Goal: Task Accomplishment & Management: Manage account settings

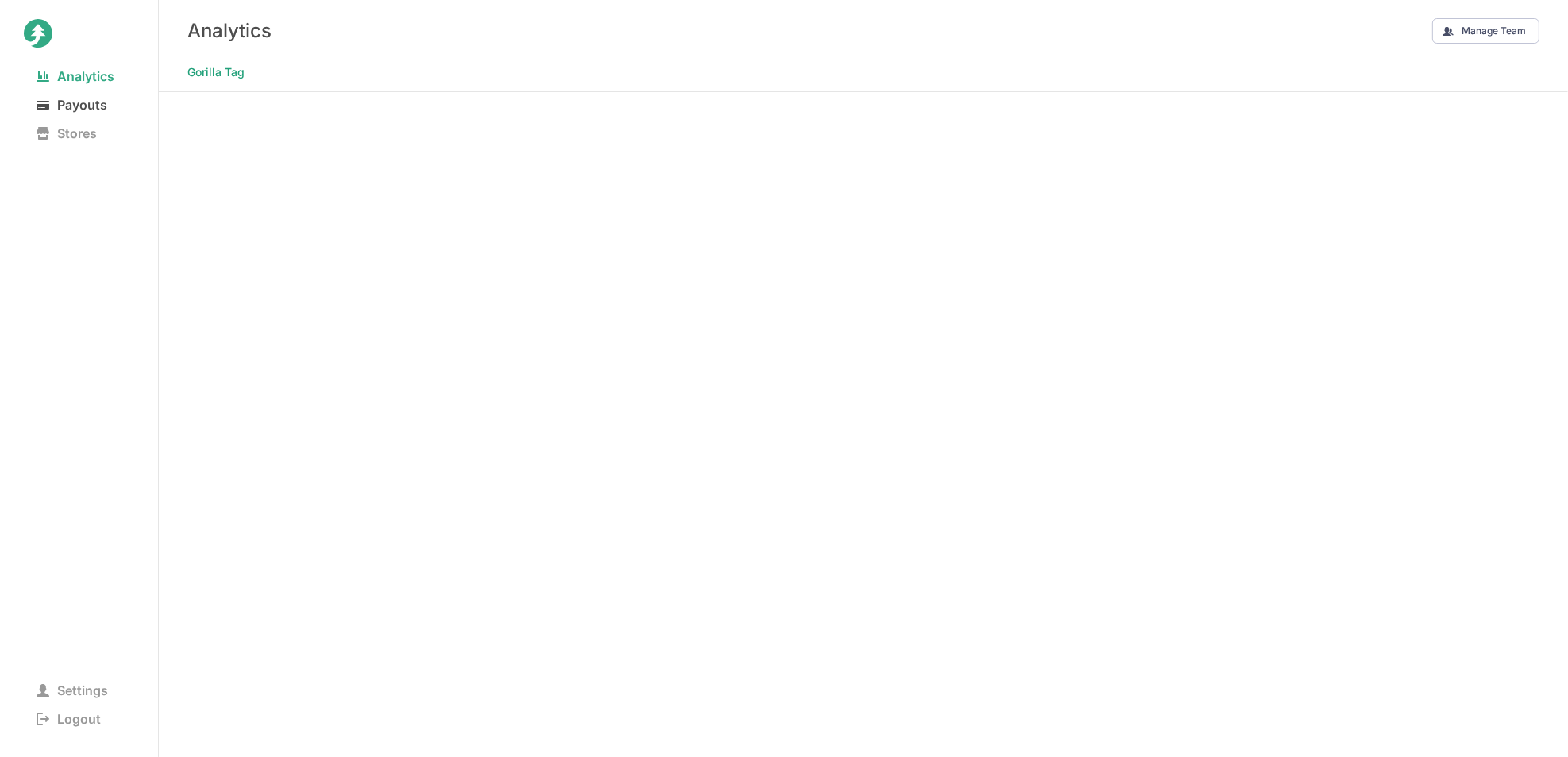
click at [87, 108] on span "Payouts" at bounding box center [72, 104] width 96 height 23
click at [74, 75] on span "Analytics" at bounding box center [76, 76] width 103 height 23
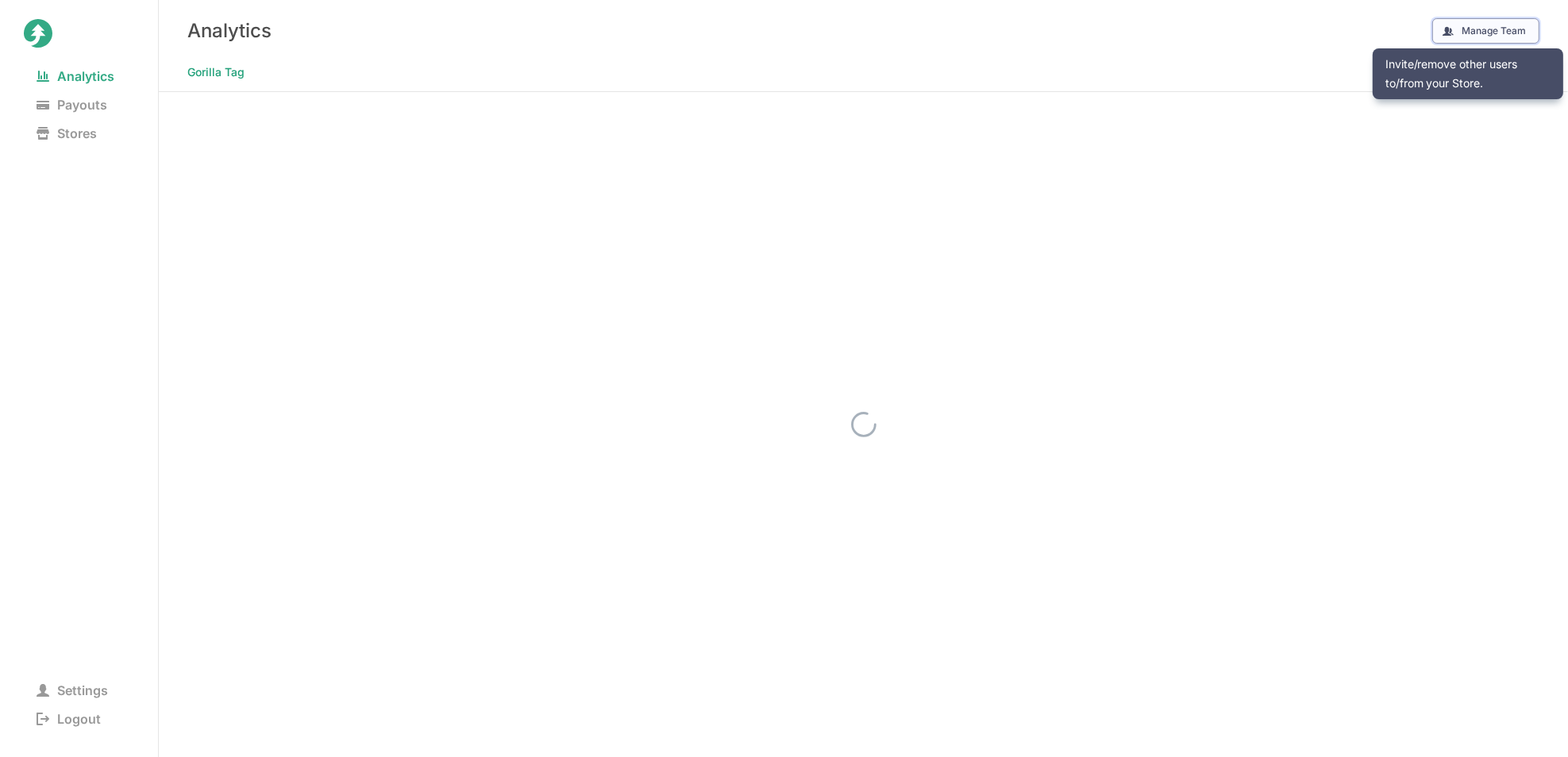
click at [1504, 35] on button "Manage Team" at bounding box center [1485, 31] width 107 height 26
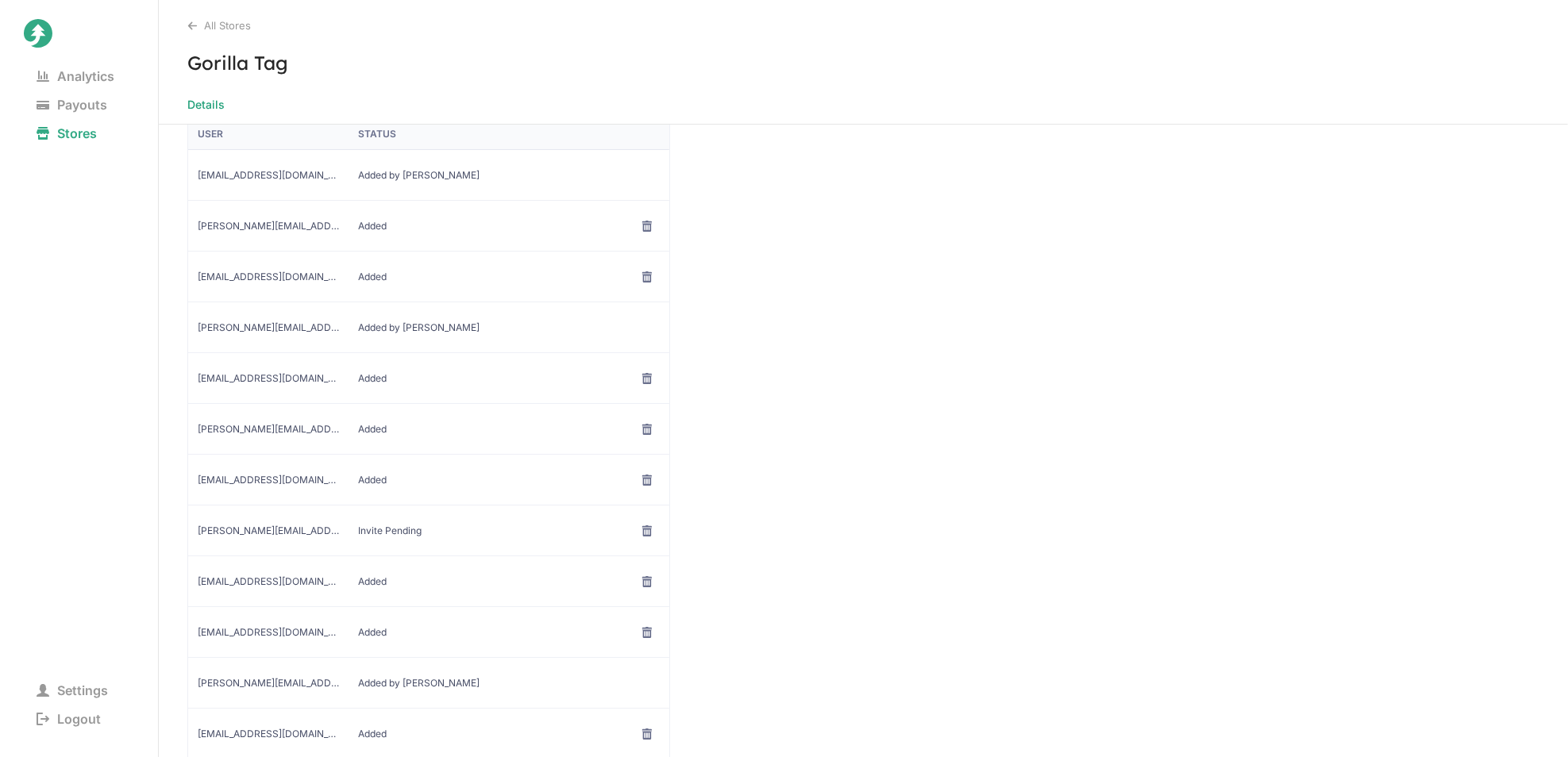
scroll to position [227, 0]
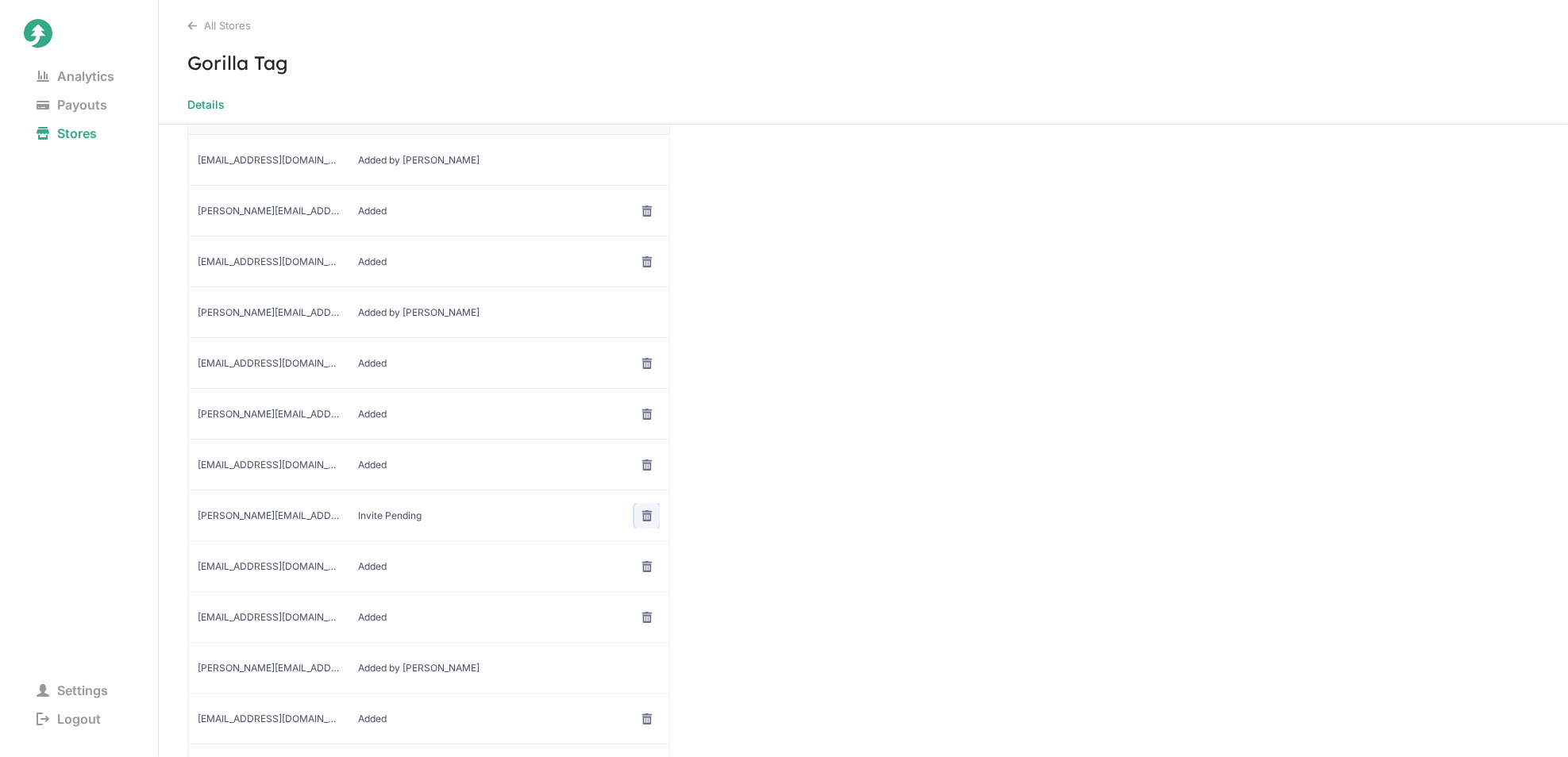
click at [642, 509] on icon at bounding box center [647, 515] width 10 height 11
click at [638, 549] on span "Remove User" at bounding box center [647, 550] width 114 height 16
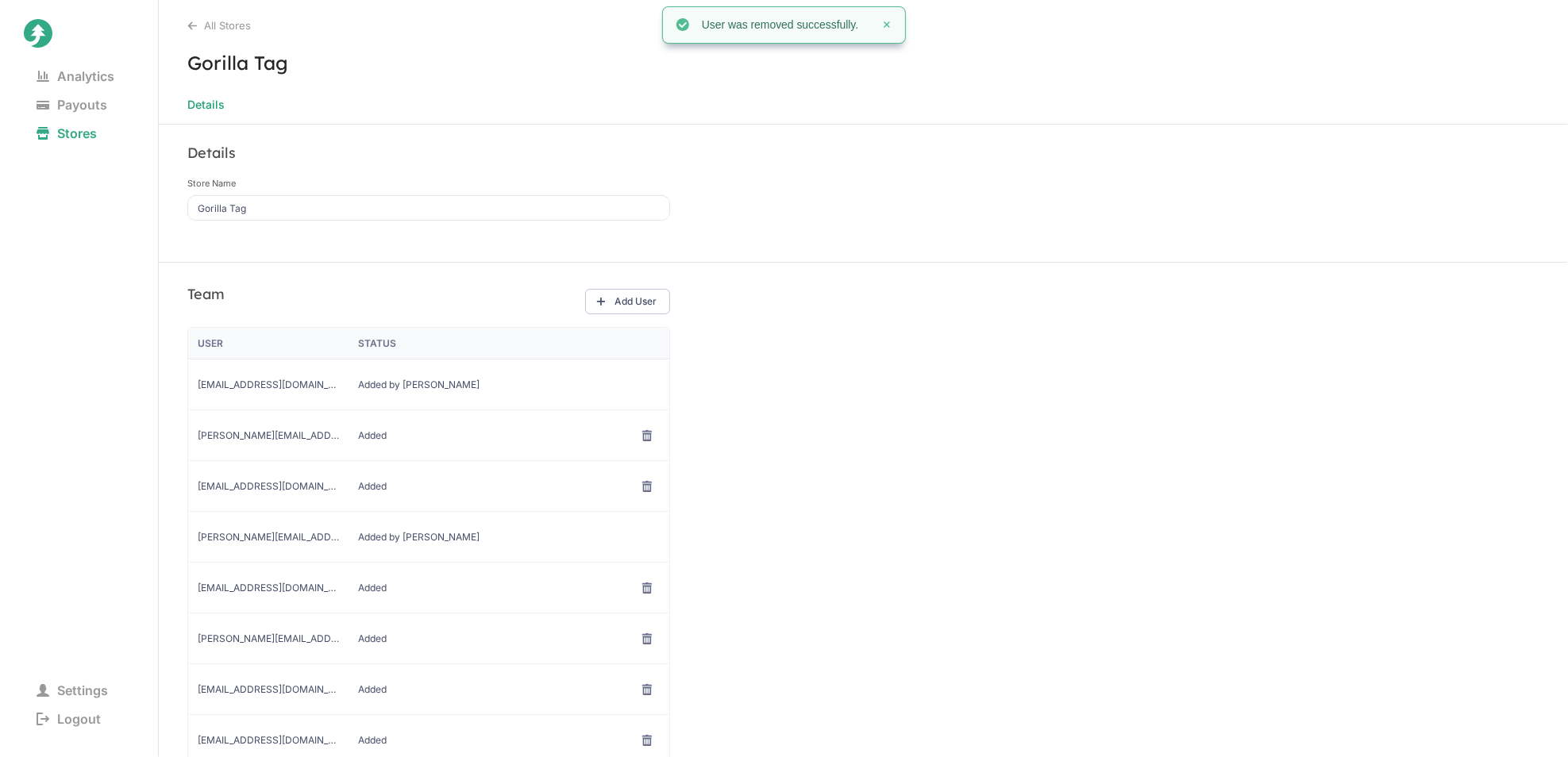
scroll to position [0, 0]
click at [642, 300] on button "Add User" at bounding box center [628, 305] width 85 height 26
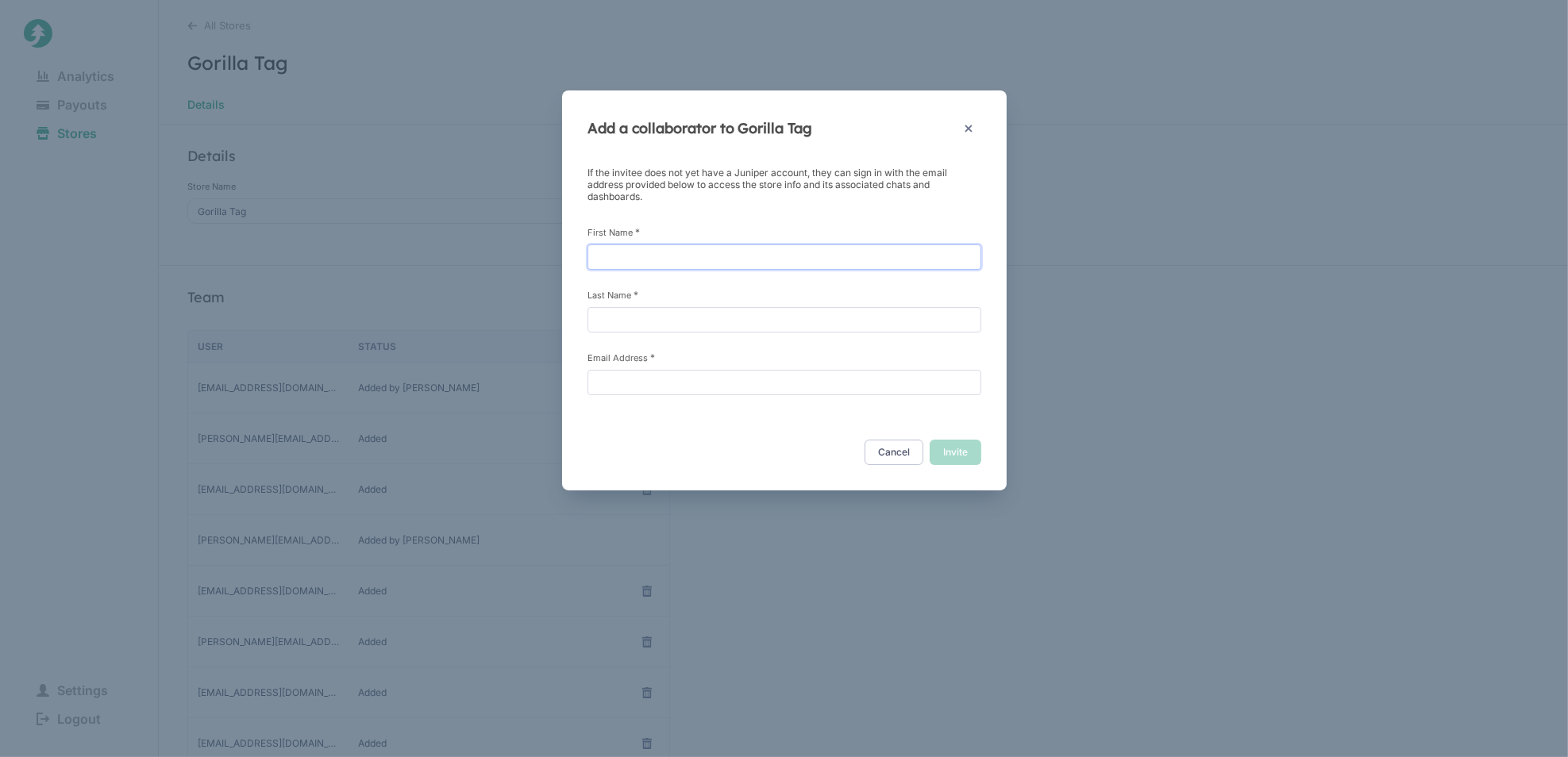
click at [638, 254] on input "First Name *" at bounding box center [785, 257] width 394 height 26
type input "[PERSON_NAME]"
type input "[PERSON_NAME][EMAIL_ADDRESS][DOMAIN_NAME]"
click at [647, 420] on div "Cancel Invite" at bounding box center [784, 455] width 445 height 70
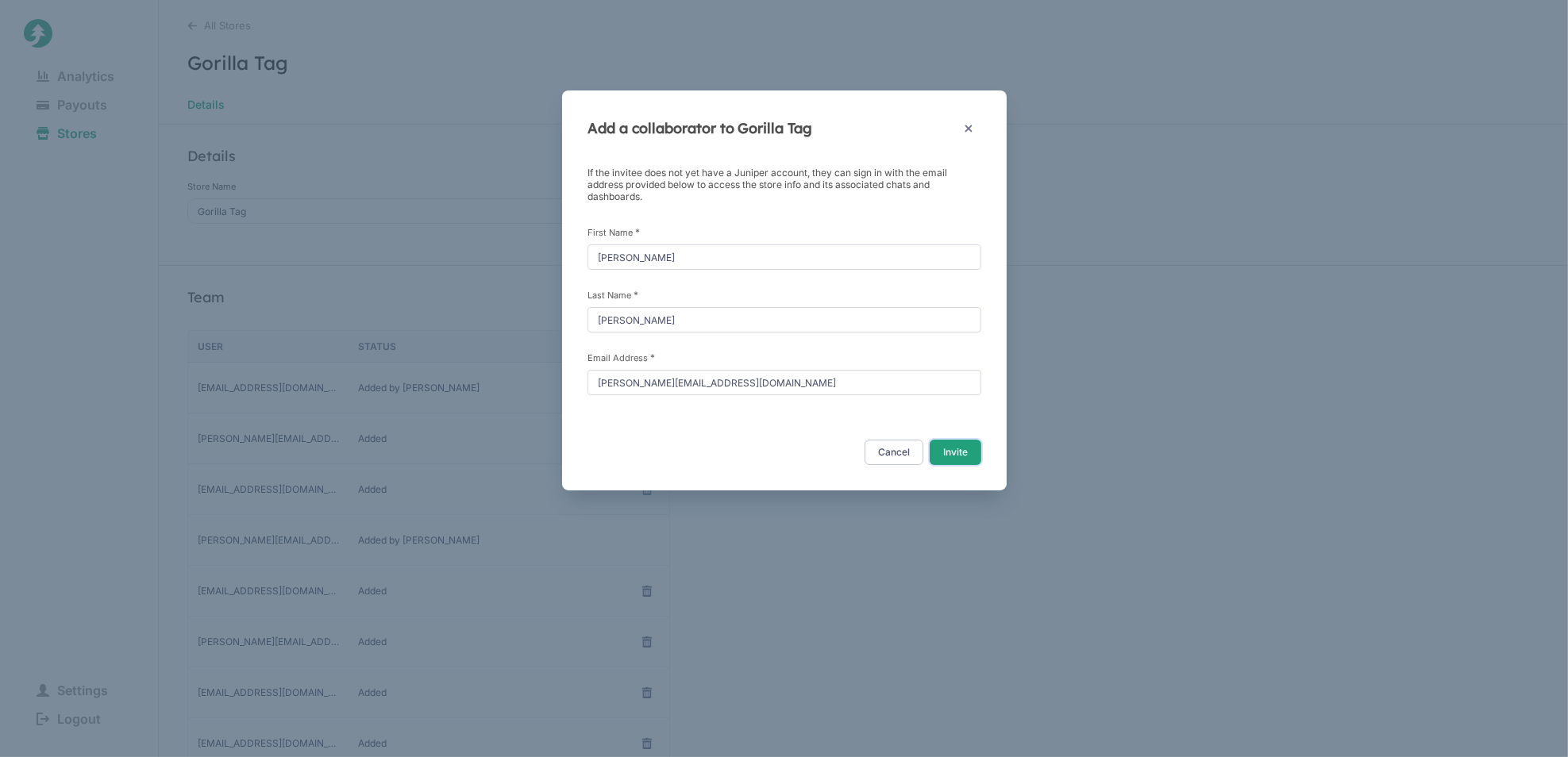
click at [962, 451] on button "Invite" at bounding box center [955, 452] width 51 height 26
